Goal: Task Accomplishment & Management: Complete application form

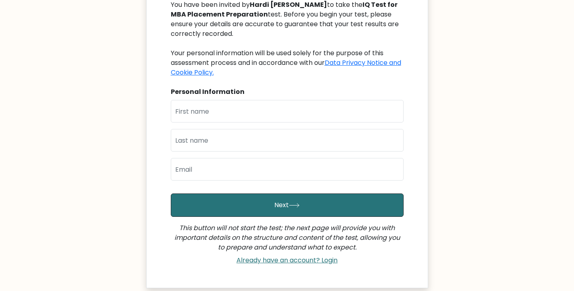
scroll to position [129, 0]
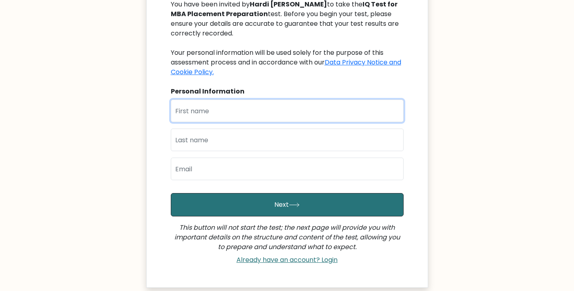
click at [198, 113] on input "text" at bounding box center [287, 110] width 233 height 23
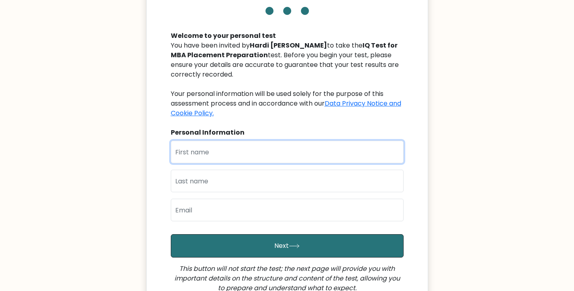
scroll to position [89, 0]
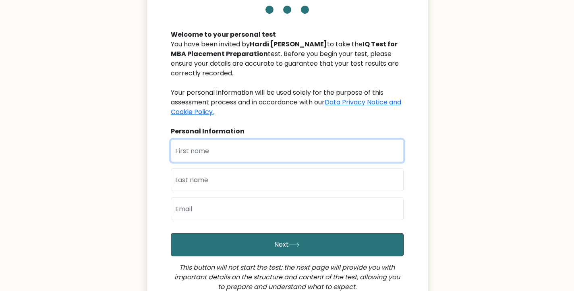
click at [188, 147] on input "text" at bounding box center [287, 150] width 233 height 23
type input "[PERSON_NAME]"
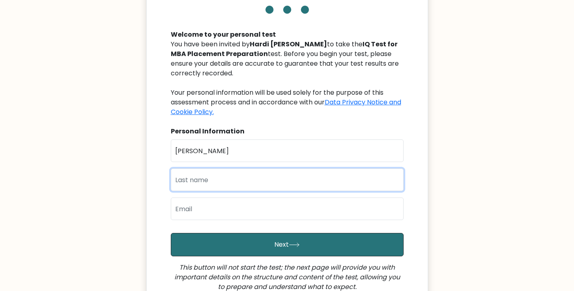
click at [226, 176] on input "text" at bounding box center [287, 179] width 233 height 23
type input "Parmar"
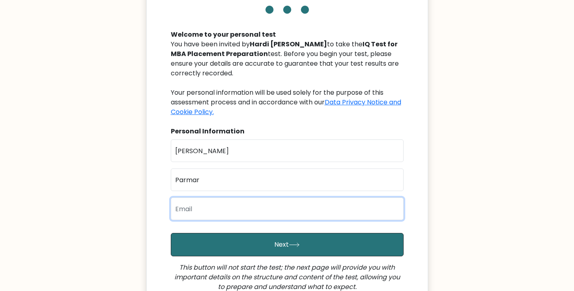
click at [209, 206] on input "email" at bounding box center [287, 208] width 233 height 23
type input "24mba084@charusat.edu.in"
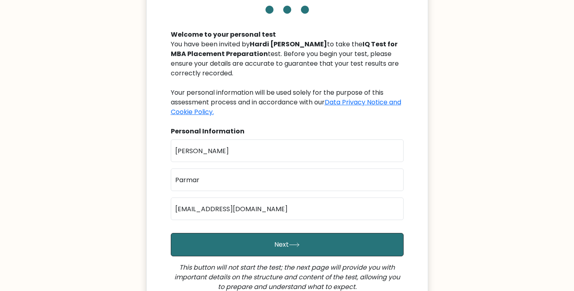
click at [155, 230] on div "IQ Test for MBA Placement Preparation Welcome to your personal test You have be…" at bounding box center [287, 128] width 282 height 397
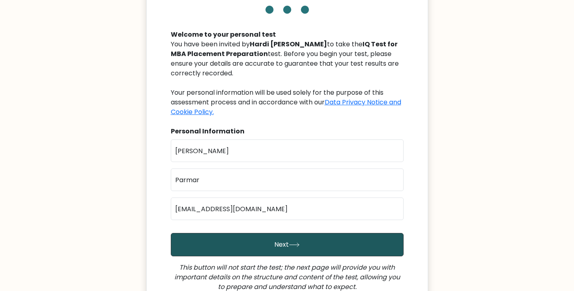
click at [280, 249] on button "Next" at bounding box center [287, 244] width 233 height 23
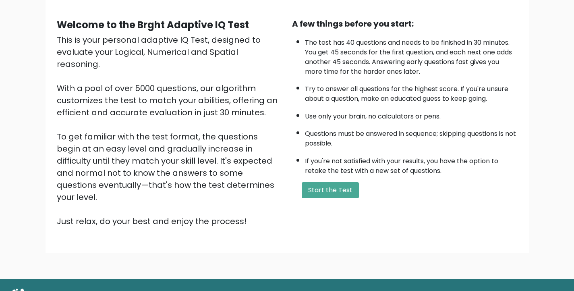
scroll to position [78, 0]
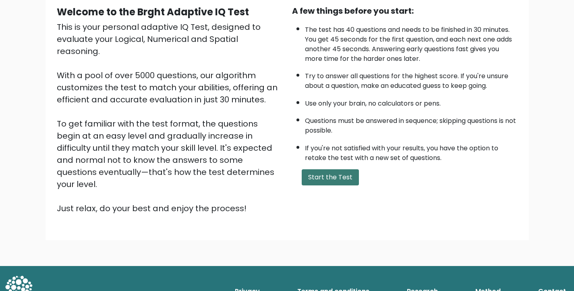
click at [330, 170] on button "Start the Test" at bounding box center [330, 177] width 57 height 16
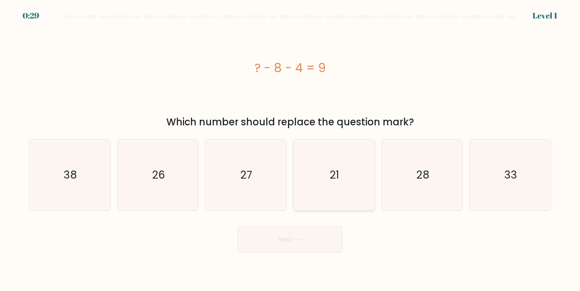
click at [313, 158] on icon "21" at bounding box center [333, 174] width 71 height 71
click at [290, 149] on input "d. 21" at bounding box center [290, 147] width 0 height 4
radio input "true"
click at [259, 186] on icon "27" at bounding box center [245, 174] width 71 height 71
click at [290, 149] on input "c. 27" at bounding box center [290, 147] width 0 height 4
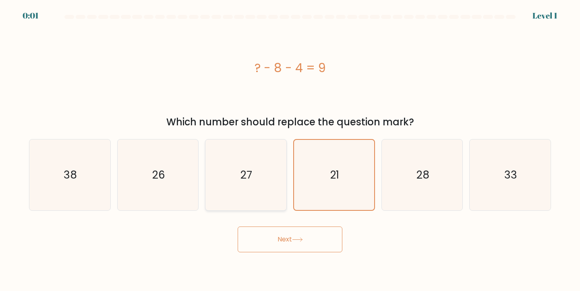
radio input "true"
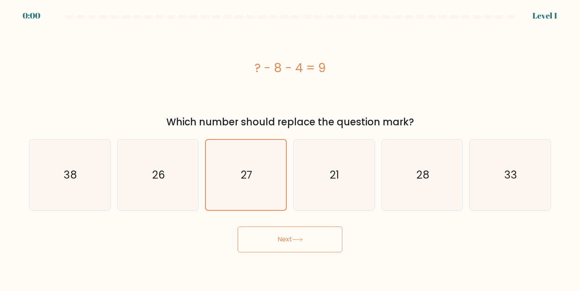
click at [287, 239] on div "Next" at bounding box center [289, 236] width 531 height 32
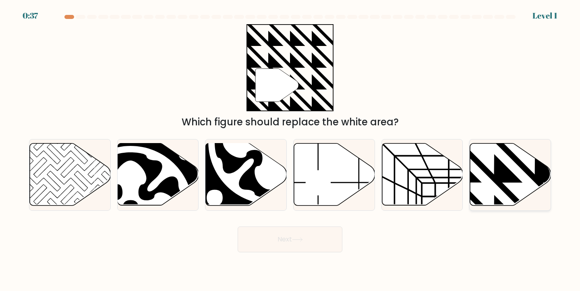
click at [508, 176] on icon at bounding box center [534, 141] width 163 height 163
click at [290, 149] on input "f." at bounding box center [290, 147] width 0 height 4
radio input "true"
click at [266, 242] on button "Next" at bounding box center [290, 239] width 105 height 26
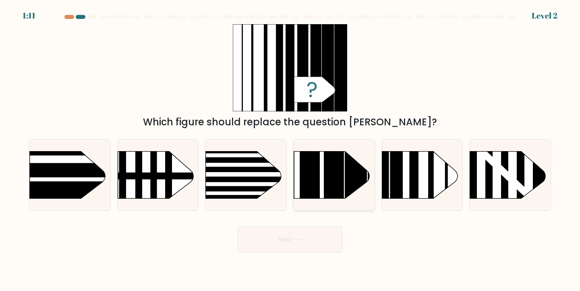
click at [348, 165] on rect at bounding box center [356, 134] width 22 height 161
click at [290, 149] on input "d." at bounding box center [290, 147] width 0 height 4
radio input "true"
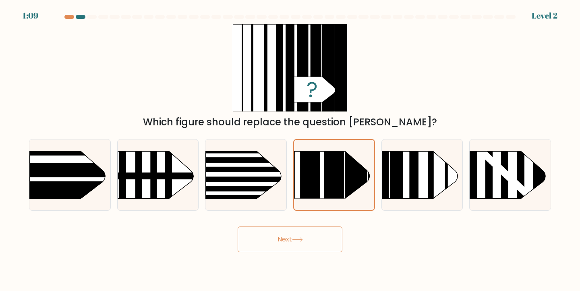
click at [288, 248] on button "Next" at bounding box center [290, 239] width 105 height 26
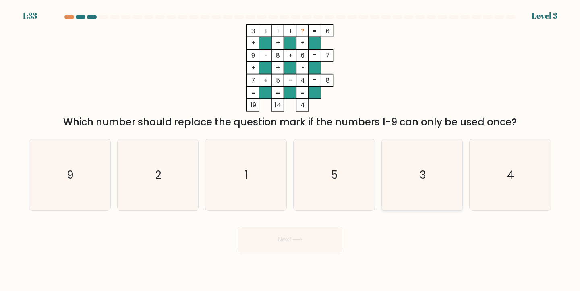
click at [410, 186] on icon "3" at bounding box center [421, 174] width 71 height 71
click at [290, 149] on input "e. 3" at bounding box center [290, 147] width 0 height 4
radio input "true"
click at [307, 242] on button "Next" at bounding box center [290, 239] width 105 height 26
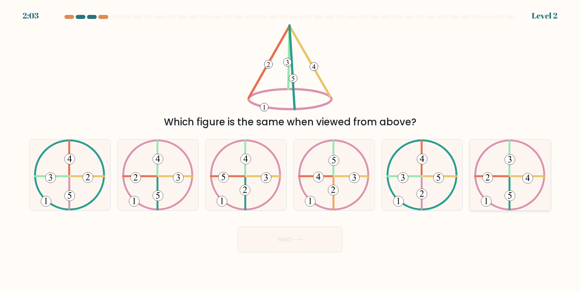
click at [484, 200] on 493 at bounding box center [486, 201] width 10 height 10
click at [290, 149] on input "f." at bounding box center [290, 147] width 0 height 4
radio input "true"
click at [316, 238] on button "Next" at bounding box center [290, 239] width 105 height 26
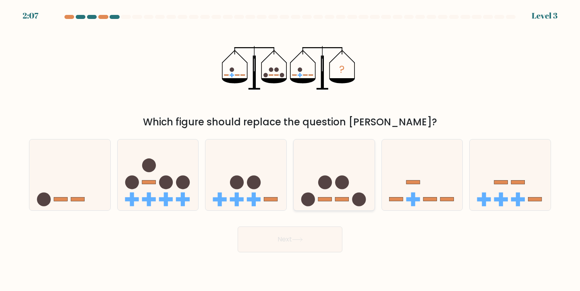
click at [327, 176] on circle at bounding box center [325, 182] width 14 height 14
click at [290, 149] on input "d." at bounding box center [290, 147] width 0 height 4
radio input "true"
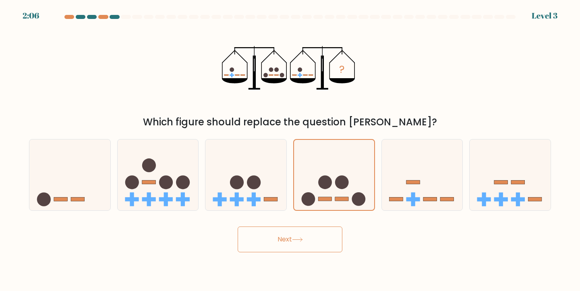
click at [306, 238] on button "Next" at bounding box center [290, 239] width 105 height 26
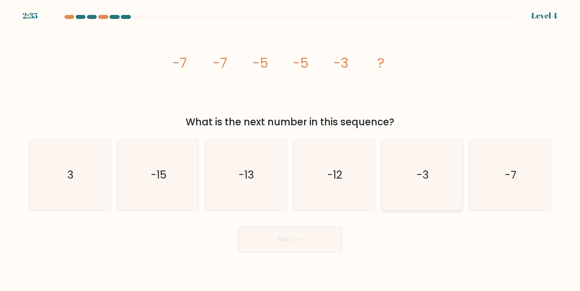
click at [459, 167] on div "-3" at bounding box center [422, 175] width 82 height 72
click at [290, 149] on input "e. -3" at bounding box center [290, 147] width 0 height 4
radio input "true"
click at [281, 246] on button "Next" at bounding box center [290, 239] width 105 height 26
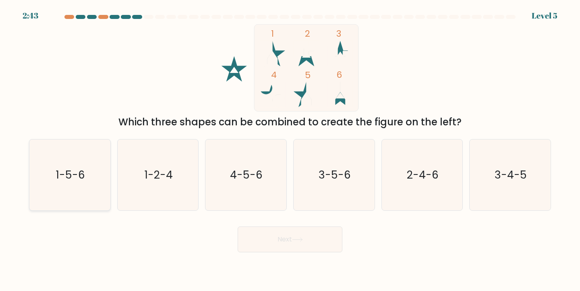
click at [71, 208] on icon "1-5-6" at bounding box center [69, 174] width 71 height 71
click at [290, 149] on input "a. 1-5-6" at bounding box center [290, 147] width 0 height 4
radio input "true"
click at [289, 238] on button "Next" at bounding box center [290, 239] width 105 height 26
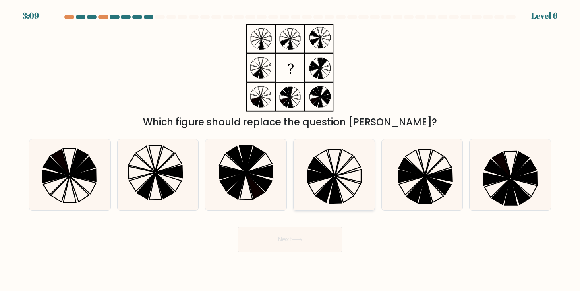
click at [337, 170] on icon at bounding box center [344, 162] width 18 height 26
click at [290, 149] on input "d." at bounding box center [290, 147] width 0 height 4
radio input "true"
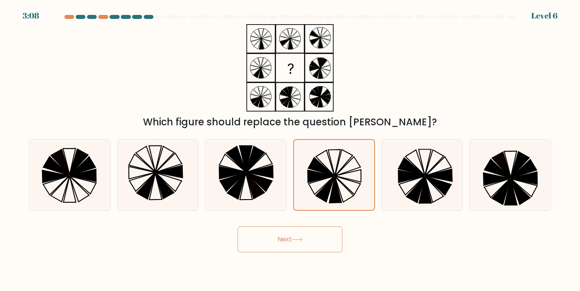
click at [295, 229] on button "Next" at bounding box center [290, 239] width 105 height 26
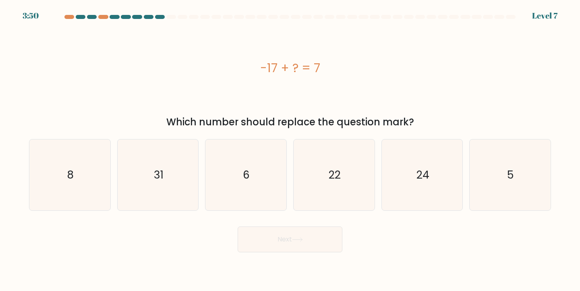
click at [294, 236] on button "Next" at bounding box center [290, 239] width 105 height 26
click at [310, 94] on div "-17 + ? = 7" at bounding box center [290, 67] width 522 height 87
click at [417, 167] on icon "24" at bounding box center [421, 174] width 71 height 71
click at [290, 149] on input "e. 24" at bounding box center [290, 147] width 0 height 4
radio input "true"
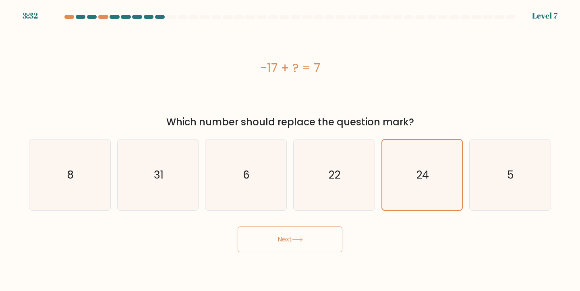
click at [291, 247] on button "Next" at bounding box center [290, 239] width 105 height 26
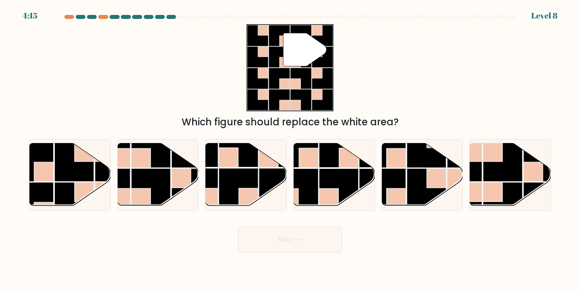
click at [488, 245] on div "Next" at bounding box center [289, 236] width 531 height 32
click at [132, 163] on rect at bounding box center [140, 158] width 19 height 19
click at [290, 149] on input "b." at bounding box center [290, 147] width 0 height 4
radio input "true"
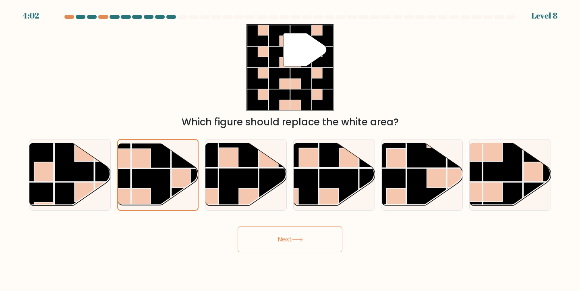
click at [256, 248] on button "Next" at bounding box center [290, 239] width 105 height 26
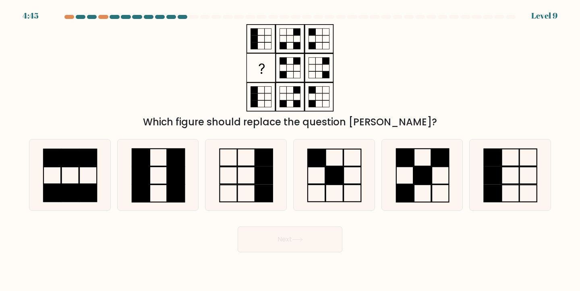
click at [415, 63] on div "Which figure should replace the question mark?" at bounding box center [289, 76] width 531 height 105
click at [233, 163] on icon at bounding box center [245, 174] width 71 height 71
click at [290, 149] on input "c." at bounding box center [290, 147] width 0 height 4
radio input "true"
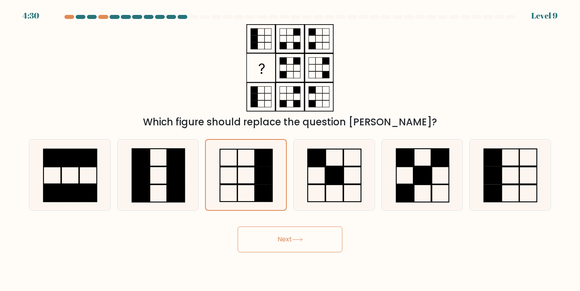
click at [322, 242] on button "Next" at bounding box center [290, 239] width 105 height 26
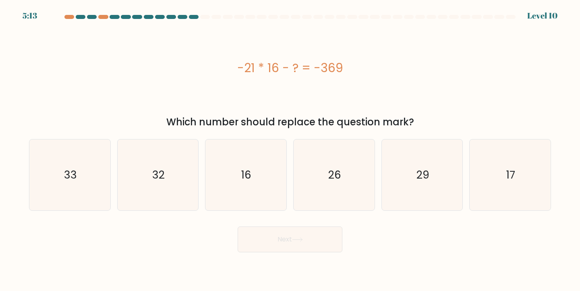
click at [488, 279] on body "5:13 Level 10" at bounding box center [290, 145] width 580 height 291
click at [396, 203] on icon "29" at bounding box center [421, 174] width 71 height 71
click at [290, 149] on input "e. 29" at bounding box center [290, 147] width 0 height 4
radio input "true"
click at [286, 233] on button "Next" at bounding box center [290, 239] width 105 height 26
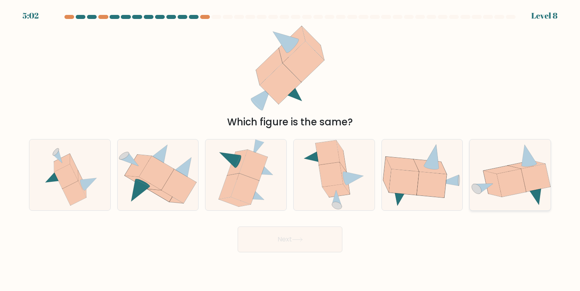
click at [505, 189] on icon at bounding box center [511, 183] width 29 height 28
click at [290, 149] on input "f." at bounding box center [290, 147] width 0 height 4
radio input "true"
click at [291, 248] on button "Next" at bounding box center [290, 239] width 105 height 26
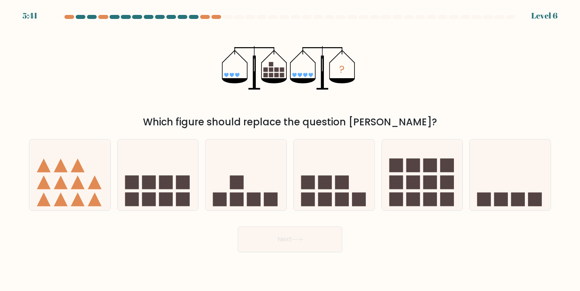
click at [431, 246] on div "Next" at bounding box center [289, 236] width 531 height 32
click at [427, 166] on rect at bounding box center [430, 165] width 14 height 14
click at [290, 149] on input "e." at bounding box center [290, 147] width 0 height 4
radio input "true"
click at [271, 236] on button "Next" at bounding box center [290, 239] width 105 height 26
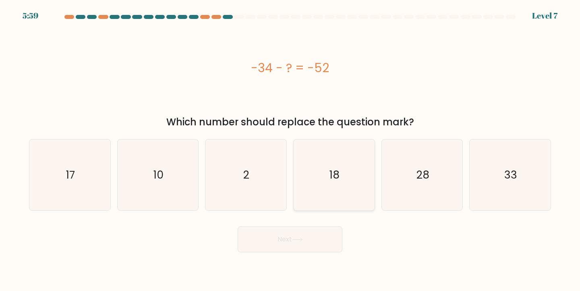
click at [336, 184] on icon "18" at bounding box center [333, 174] width 71 height 71
click at [290, 149] on input "d. 18" at bounding box center [290, 147] width 0 height 4
radio input "true"
click at [280, 242] on button "Next" at bounding box center [290, 239] width 105 height 26
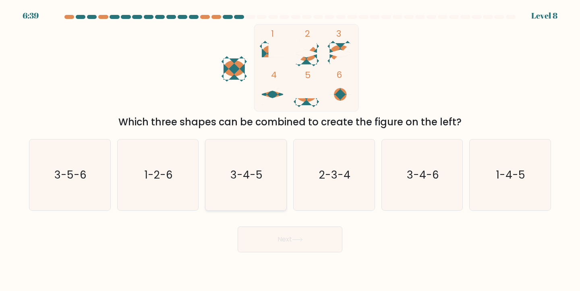
click at [233, 186] on icon "3-4-5" at bounding box center [245, 174] width 71 height 71
click at [290, 149] on input "c. 3-4-5" at bounding box center [290, 147] width 0 height 4
radio input "true"
click at [309, 238] on button "Next" at bounding box center [290, 239] width 105 height 26
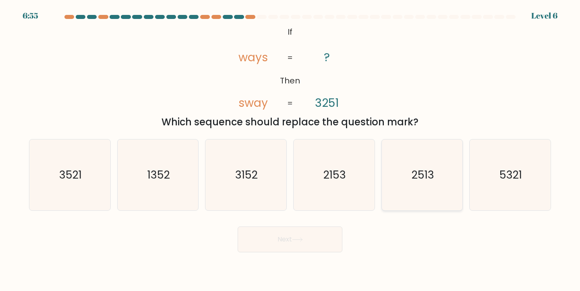
click at [423, 192] on icon "2513" at bounding box center [421, 174] width 71 height 71
click at [290, 149] on input "e. 2513" at bounding box center [290, 147] width 0 height 4
radio input "true"
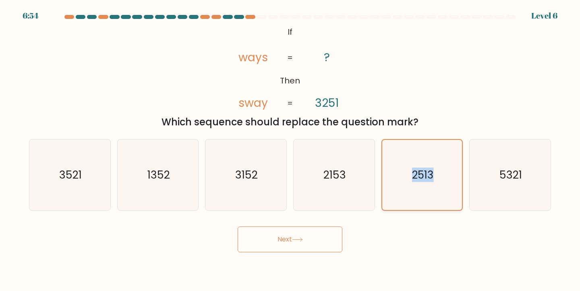
click at [423, 192] on icon "2513" at bounding box center [422, 175] width 70 height 70
click at [290, 149] on input "e. 2513" at bounding box center [290, 147] width 0 height 4
click at [311, 247] on button "Next" at bounding box center [290, 239] width 105 height 26
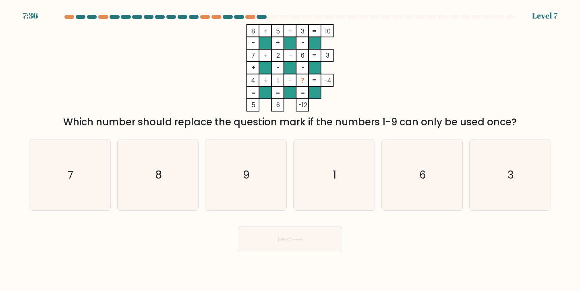
click at [428, 252] on body "7:36 Level 7" at bounding box center [290, 145] width 580 height 291
click at [512, 201] on icon "3" at bounding box center [509, 174] width 71 height 71
click at [290, 149] on input "f. 3" at bounding box center [290, 147] width 0 height 4
radio input "true"
click at [251, 182] on icon "9" at bounding box center [245, 174] width 71 height 71
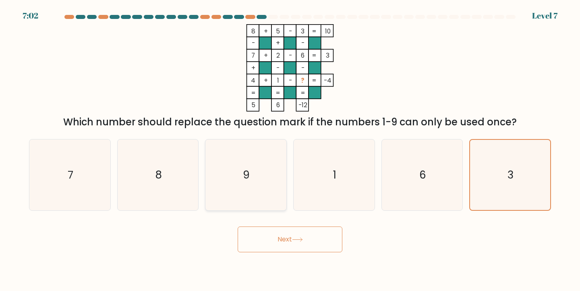
click at [290, 149] on input "c. 9" at bounding box center [290, 147] width 0 height 4
radio input "true"
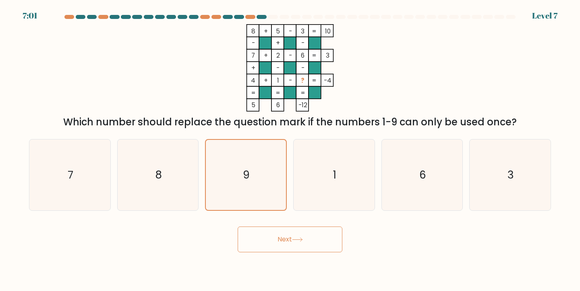
click at [273, 238] on button "Next" at bounding box center [290, 239] width 105 height 26
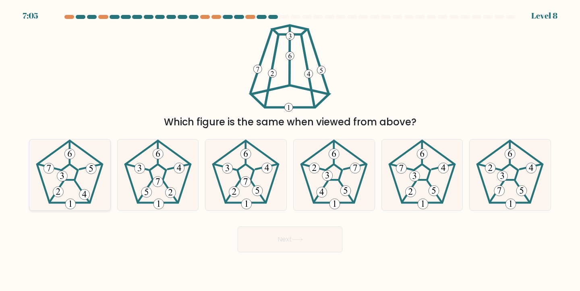
click at [91, 181] on icon at bounding box center [69, 174] width 71 height 71
click at [290, 149] on input "a." at bounding box center [290, 147] width 0 height 4
radio input "true"
click at [289, 233] on button "Next" at bounding box center [290, 239] width 105 height 26
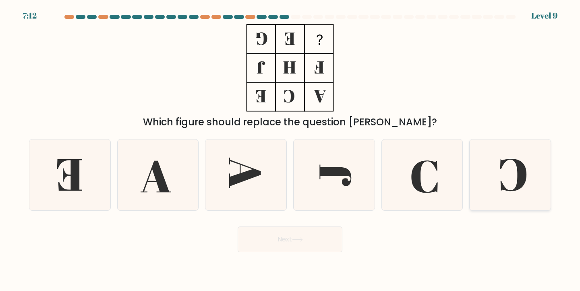
click at [506, 173] on icon at bounding box center [509, 174] width 71 height 71
click at [290, 149] on input "f." at bounding box center [290, 147] width 0 height 4
radio input "true"
click at [293, 244] on button "Next" at bounding box center [290, 239] width 105 height 26
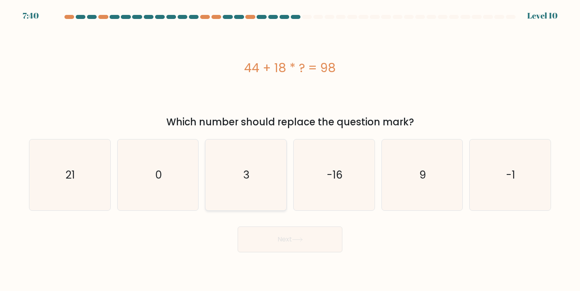
click at [237, 184] on icon "3" at bounding box center [245, 174] width 71 height 71
click at [290, 149] on input "c. 3" at bounding box center [290, 147] width 0 height 4
radio input "true"
click at [275, 236] on button "Next" at bounding box center [290, 239] width 105 height 26
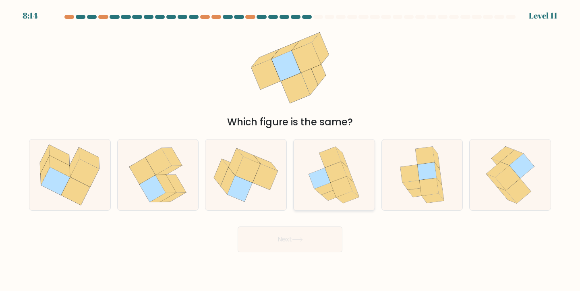
click at [331, 189] on icon at bounding box center [325, 188] width 23 height 12
click at [290, 149] on input "d." at bounding box center [290, 147] width 0 height 4
radio input "true"
click at [403, 158] on icon at bounding box center [422, 174] width 58 height 71
click at [290, 149] on input "e." at bounding box center [290, 147] width 0 height 4
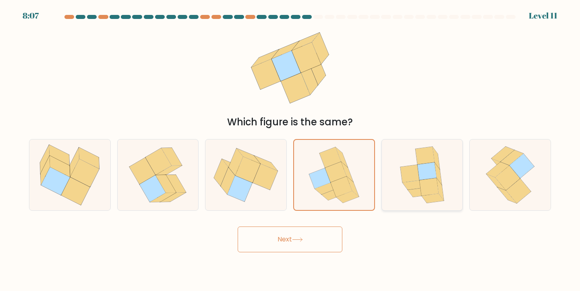
radio input "true"
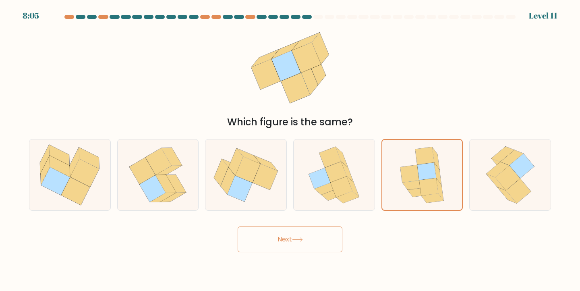
click at [328, 246] on button "Next" at bounding box center [290, 239] width 105 height 26
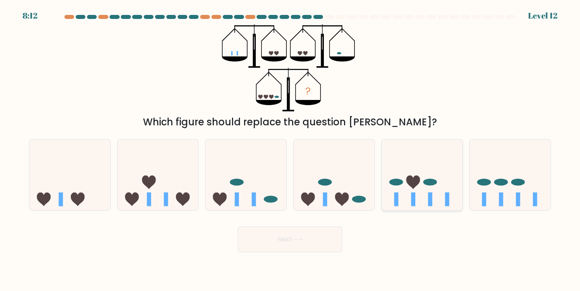
click at [417, 204] on icon at bounding box center [422, 174] width 81 height 67
click at [290, 149] on input "e." at bounding box center [290, 147] width 0 height 4
radio input "true"
click at [299, 238] on icon at bounding box center [297, 239] width 11 height 4
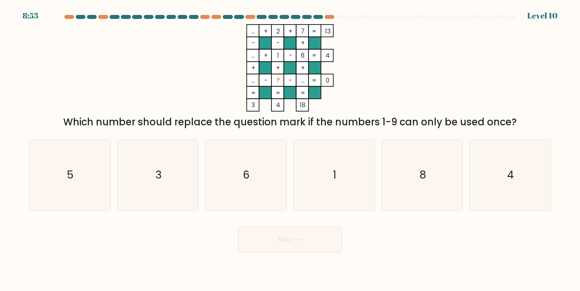
click at [433, 240] on div "Next" at bounding box center [289, 236] width 531 height 32
click at [165, 198] on icon "3" at bounding box center [157, 174] width 71 height 71
click at [290, 149] on input "b. 3" at bounding box center [290, 147] width 0 height 4
radio input "true"
click at [253, 247] on button "Next" at bounding box center [290, 239] width 105 height 26
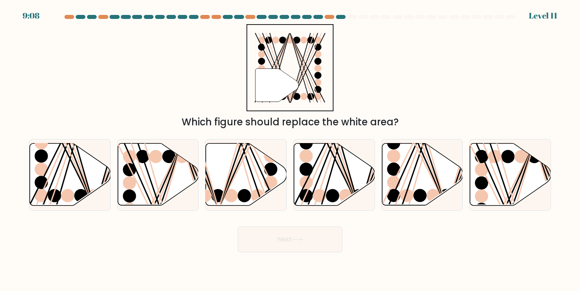
click at [396, 262] on body "9:08 Level 11" at bounding box center [290, 145] width 580 height 291
click at [248, 172] on icon at bounding box center [246, 174] width 81 height 62
click at [290, 149] on input "c." at bounding box center [290, 147] width 0 height 4
radio input "true"
click at [294, 247] on button "Next" at bounding box center [290, 239] width 105 height 26
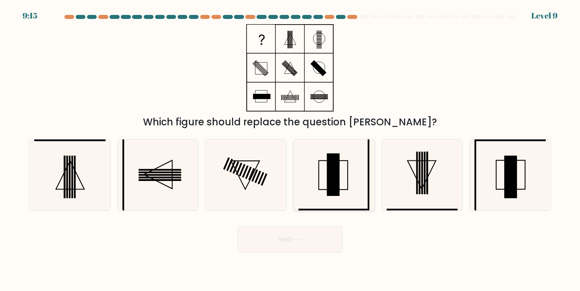
click at [338, 161] on rect at bounding box center [333, 174] width 13 height 43
click at [290, 149] on input "d." at bounding box center [290, 147] width 0 height 4
radio input "true"
click at [317, 242] on button "Next" at bounding box center [290, 239] width 105 height 26
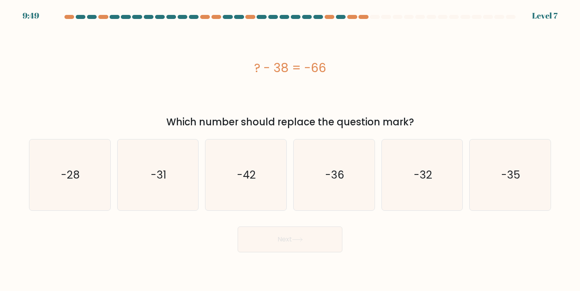
click at [437, 249] on div "Next" at bounding box center [289, 236] width 531 height 32
click at [72, 167] on icon "-28" at bounding box center [69, 174] width 71 height 71
click at [290, 149] on input "a. -28" at bounding box center [290, 147] width 0 height 4
radio input "true"
click at [280, 237] on button "Next" at bounding box center [290, 239] width 105 height 26
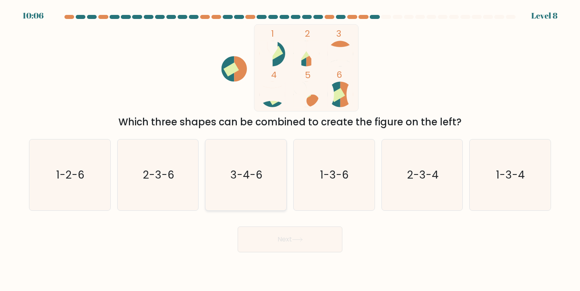
click at [261, 162] on icon "3-4-6" at bounding box center [245, 174] width 71 height 71
click at [290, 149] on input "c. 3-4-6" at bounding box center [290, 147] width 0 height 4
radio input "true"
click at [286, 238] on button "Next" at bounding box center [290, 239] width 105 height 26
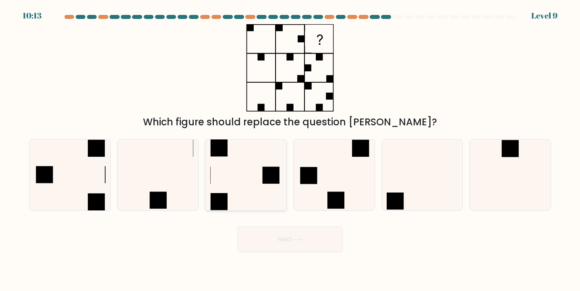
click at [268, 184] on icon at bounding box center [245, 174] width 71 height 71
click at [290, 149] on input "c." at bounding box center [290, 147] width 0 height 4
radio input "true"
click at [284, 240] on button "Next" at bounding box center [290, 239] width 105 height 26
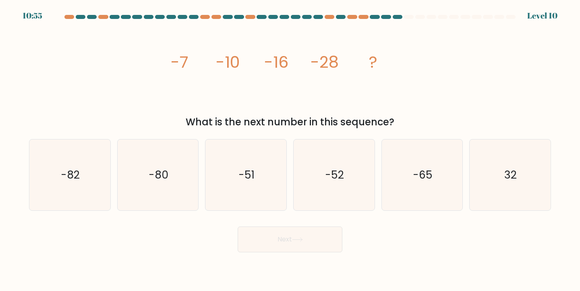
click at [408, 251] on div "Next" at bounding box center [289, 236] width 531 height 32
click at [345, 199] on icon "-52" at bounding box center [333, 174] width 71 height 71
click at [290, 149] on input "d. -52" at bounding box center [290, 147] width 0 height 4
radio input "true"
click at [302, 241] on icon at bounding box center [297, 240] width 10 height 4
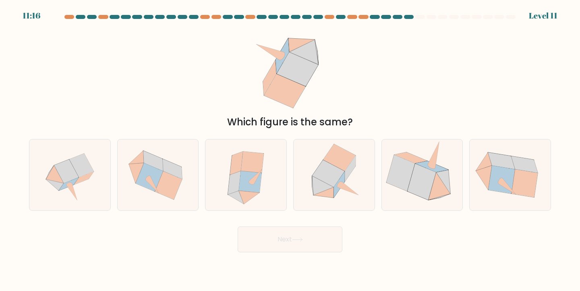
click at [449, 272] on body "11:16 Level 11" at bounding box center [290, 145] width 580 height 291
click at [512, 144] on icon at bounding box center [509, 174] width 81 height 71
click at [290, 145] on input "f." at bounding box center [290, 147] width 0 height 4
radio input "true"
click at [286, 243] on button "Next" at bounding box center [290, 239] width 105 height 26
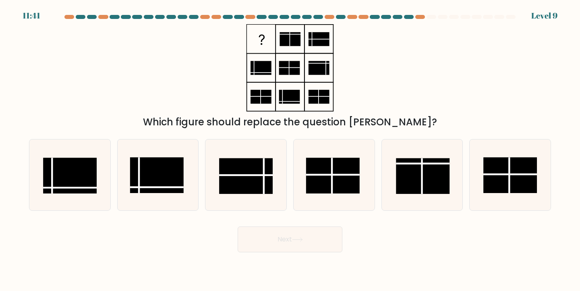
click at [417, 245] on div "Next" at bounding box center [289, 236] width 531 height 32
click at [233, 195] on icon at bounding box center [245, 174] width 71 height 71
click at [290, 149] on input "c." at bounding box center [290, 147] width 0 height 4
radio input "true"
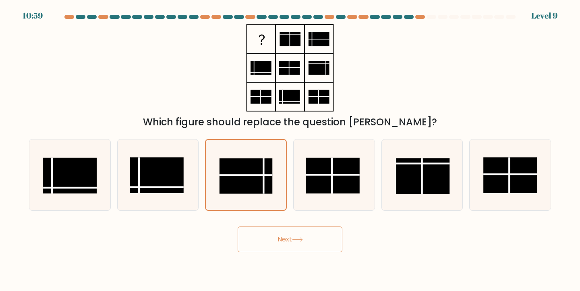
click at [279, 238] on button "Next" at bounding box center [290, 239] width 105 height 26
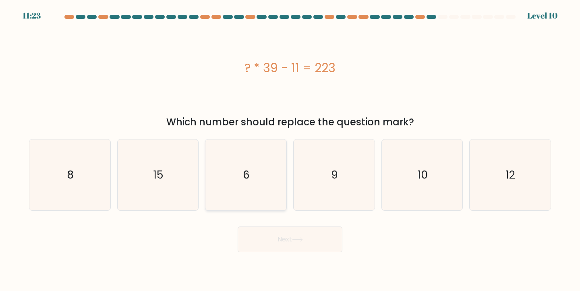
click at [266, 158] on icon "6" at bounding box center [245, 174] width 71 height 71
click at [290, 149] on input "c. 6" at bounding box center [290, 147] width 0 height 4
radio input "true"
click at [278, 234] on button "Next" at bounding box center [290, 239] width 105 height 26
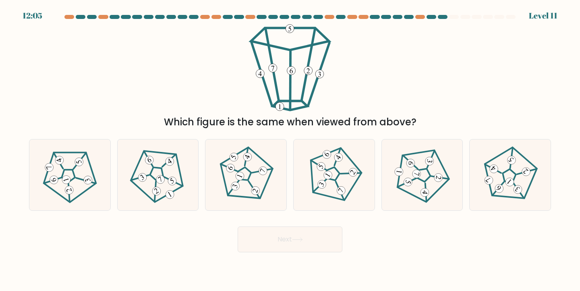
click at [388, 241] on div "Next" at bounding box center [289, 236] width 531 height 32
click at [275, 184] on div at bounding box center [246, 175] width 82 height 72
click at [290, 149] on input "c." at bounding box center [290, 147] width 0 height 4
radio input "true"
click at [295, 235] on button "Next" at bounding box center [290, 239] width 105 height 26
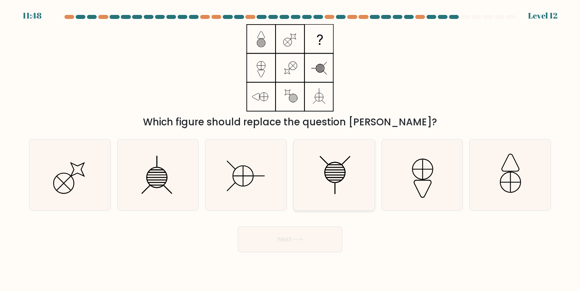
click at [330, 184] on icon at bounding box center [333, 174] width 71 height 71
click at [290, 149] on input "d." at bounding box center [290, 147] width 0 height 4
radio input "true"
click at [292, 250] on button "Next" at bounding box center [290, 239] width 105 height 26
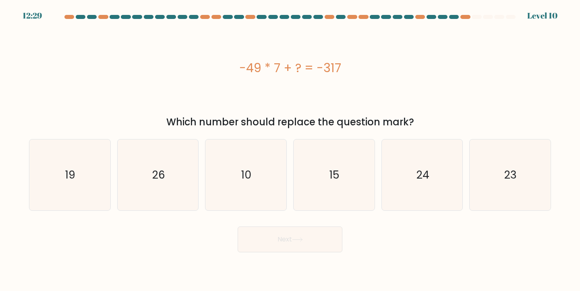
click at [440, 256] on body "12:29 Level 10" at bounding box center [290, 145] width 580 height 291
click at [122, 153] on icon "26" at bounding box center [157, 174] width 71 height 71
click at [290, 149] on input "b. 26" at bounding box center [290, 147] width 0 height 4
radio input "true"
click at [297, 253] on body "12:03 Level 10" at bounding box center [290, 145] width 580 height 291
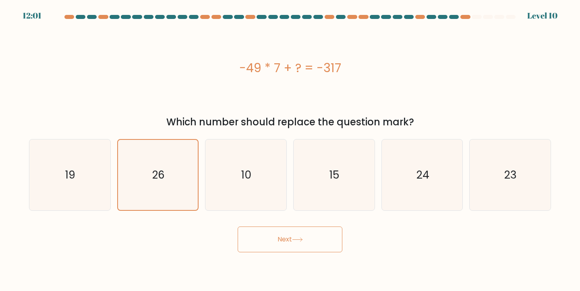
click at [303, 238] on icon at bounding box center [297, 239] width 11 height 4
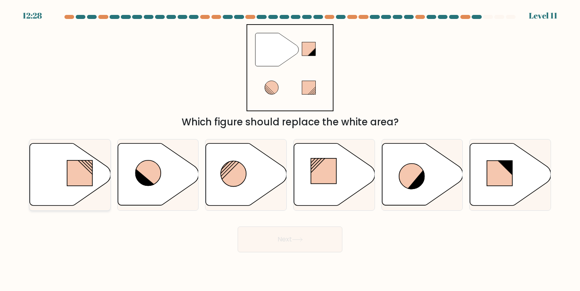
click at [108, 157] on icon at bounding box center [69, 174] width 81 height 63
click at [290, 149] on input "a." at bounding box center [290, 147] width 0 height 4
radio input "true"
click at [271, 235] on button "Next" at bounding box center [290, 239] width 105 height 26
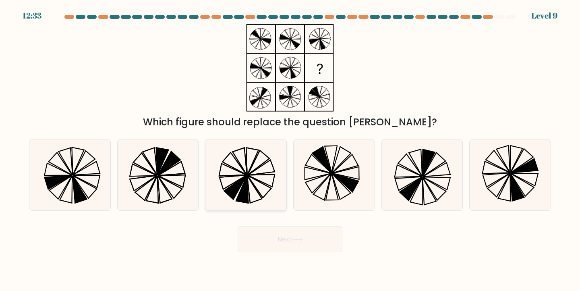
click at [270, 180] on icon at bounding box center [245, 174] width 71 height 71
click at [290, 149] on input "c." at bounding box center [290, 147] width 0 height 4
radio input "true"
click at [278, 239] on button "Next" at bounding box center [290, 239] width 105 height 26
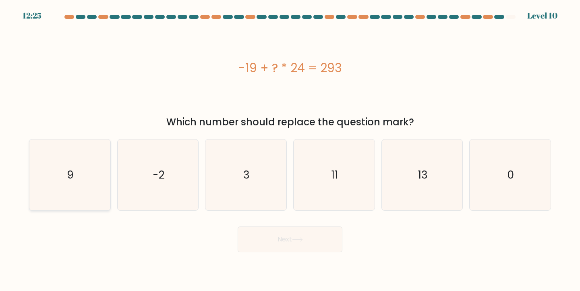
click at [44, 163] on icon "9" at bounding box center [69, 174] width 71 height 71
click at [290, 149] on input "a. 9" at bounding box center [290, 147] width 0 height 4
radio input "true"
click at [385, 235] on div "Next" at bounding box center [289, 236] width 531 height 32
click at [413, 196] on icon "13" at bounding box center [421, 174] width 71 height 71
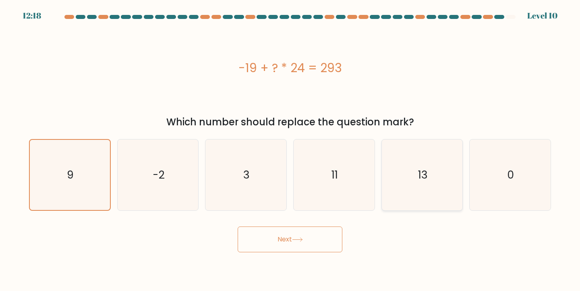
click at [290, 149] on input "e. 13" at bounding box center [290, 147] width 0 height 4
radio input "true"
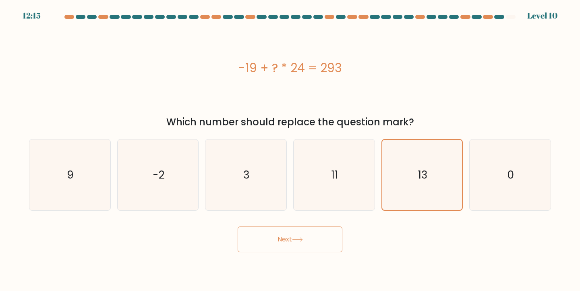
click at [276, 245] on button "Next" at bounding box center [290, 239] width 105 height 26
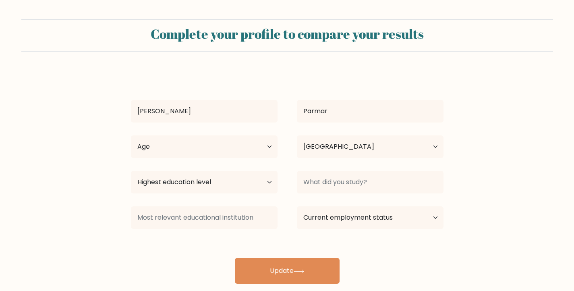
select select "IN"
click at [264, 150] on select "Age Under [DEMOGRAPHIC_DATA] [DEMOGRAPHIC_DATA] [DEMOGRAPHIC_DATA] [DEMOGRAPHIC…" at bounding box center [204, 146] width 147 height 23
select select "18_24"
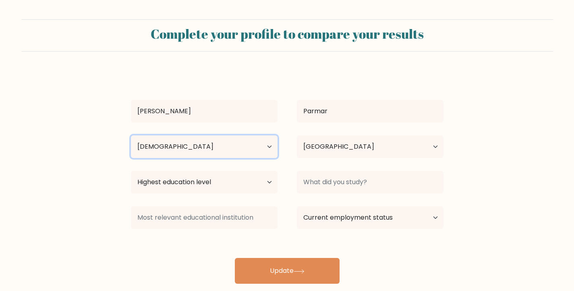
click at [131, 135] on select "Age Under [DEMOGRAPHIC_DATA] [DEMOGRAPHIC_DATA] [DEMOGRAPHIC_DATA] [DEMOGRAPHIC…" at bounding box center [204, 146] width 147 height 23
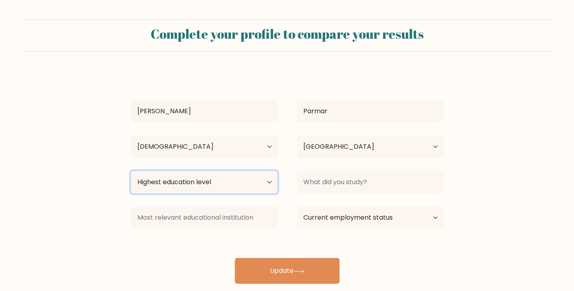
click at [235, 188] on select "Highest education level No schooling Primary Lower Secondary Upper Secondary Oc…" at bounding box center [204, 182] width 147 height 23
select select "masters_degree"
click at [131, 171] on select "Highest education level No schooling Primary Lower Secondary Upper Secondary Oc…" at bounding box center [204, 182] width 147 height 23
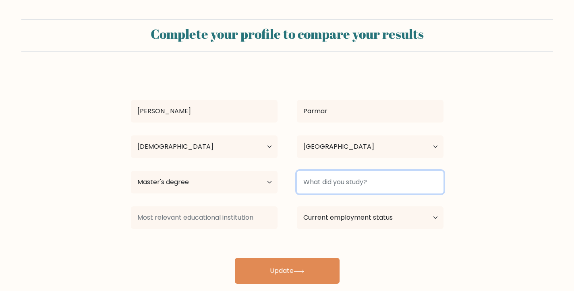
click at [373, 191] on input at bounding box center [370, 182] width 147 height 23
type input "MBA"
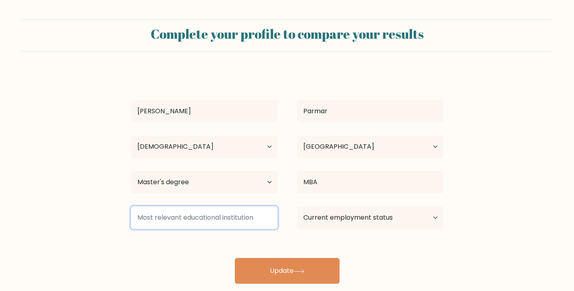
click at [256, 225] on input at bounding box center [204, 217] width 147 height 23
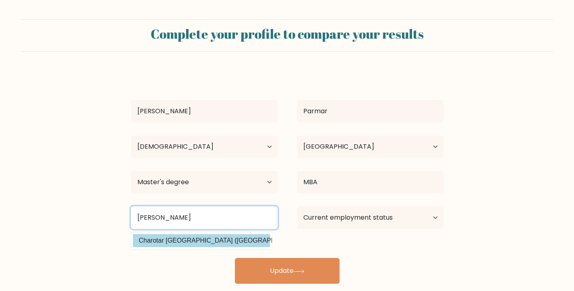
type input "[PERSON_NAME]"
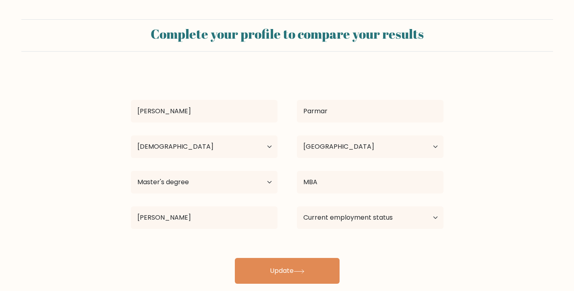
click at [242, 244] on div "[PERSON_NAME] Age Under [DEMOGRAPHIC_DATA] [DEMOGRAPHIC_DATA] [DEMOGRAPHIC_DATA…" at bounding box center [287, 177] width 322 height 213
click at [319, 213] on select "Current employment status Employed Student Retired Other / prefer not to answer" at bounding box center [370, 217] width 147 height 23
select select "student"
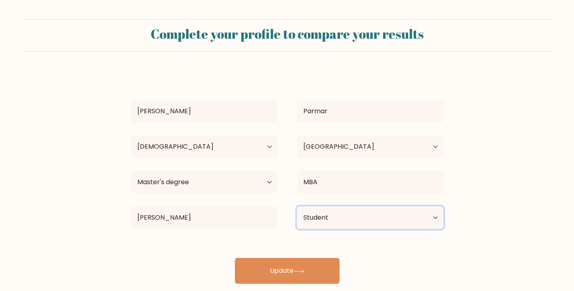
click at [297, 206] on select "Current employment status Employed Student Retired Other / prefer not to answer" at bounding box center [370, 217] width 147 height 23
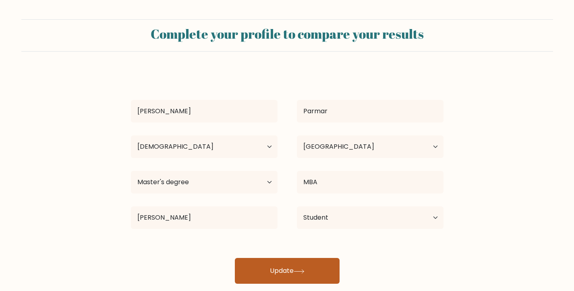
click at [302, 264] on button "Update" at bounding box center [287, 271] width 105 height 26
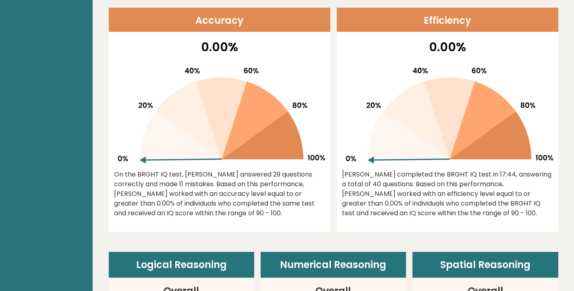
scroll to position [335, 0]
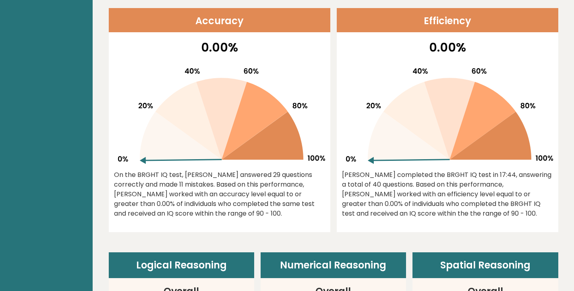
click at [231, 95] on icon at bounding box center [221, 119] width 51 height 82
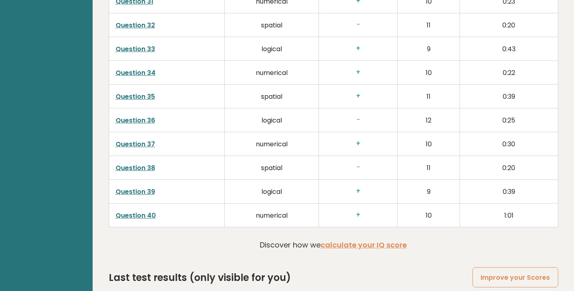
scroll to position [2045, 0]
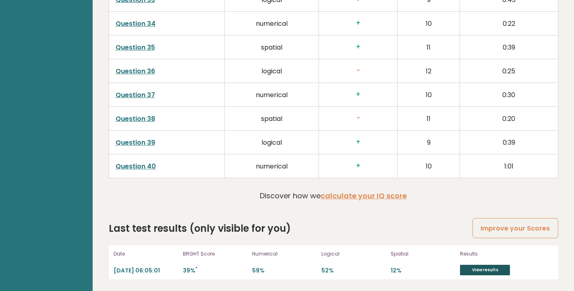
click at [499, 267] on link "View results" at bounding box center [485, 269] width 50 height 10
